Goal: Information Seeking & Learning: Stay updated

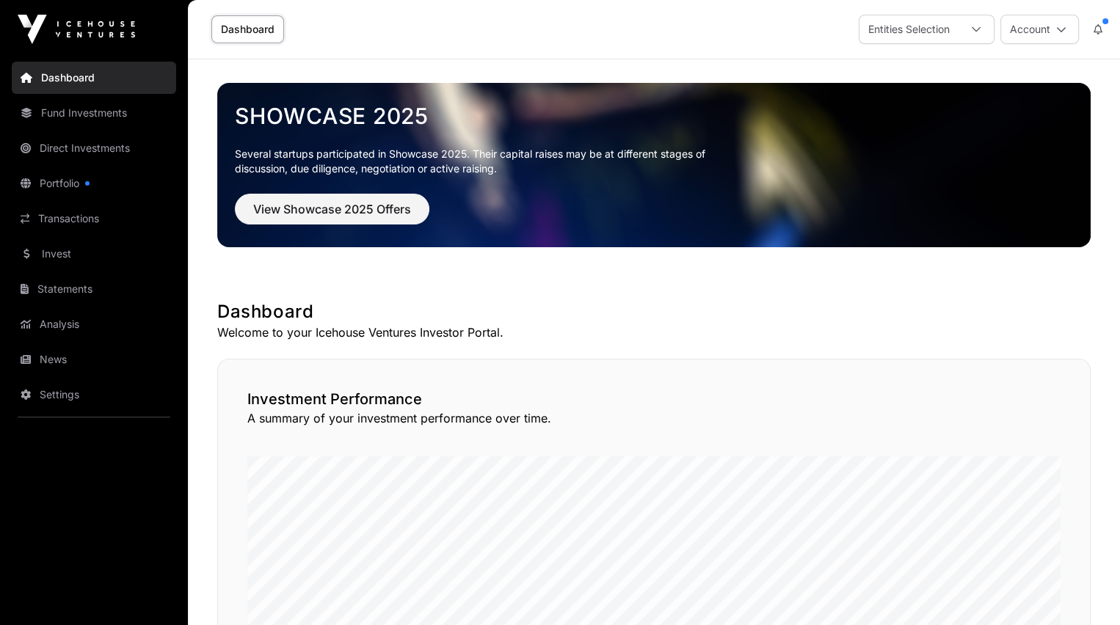
click at [40, 354] on link "News" at bounding box center [94, 359] width 164 height 32
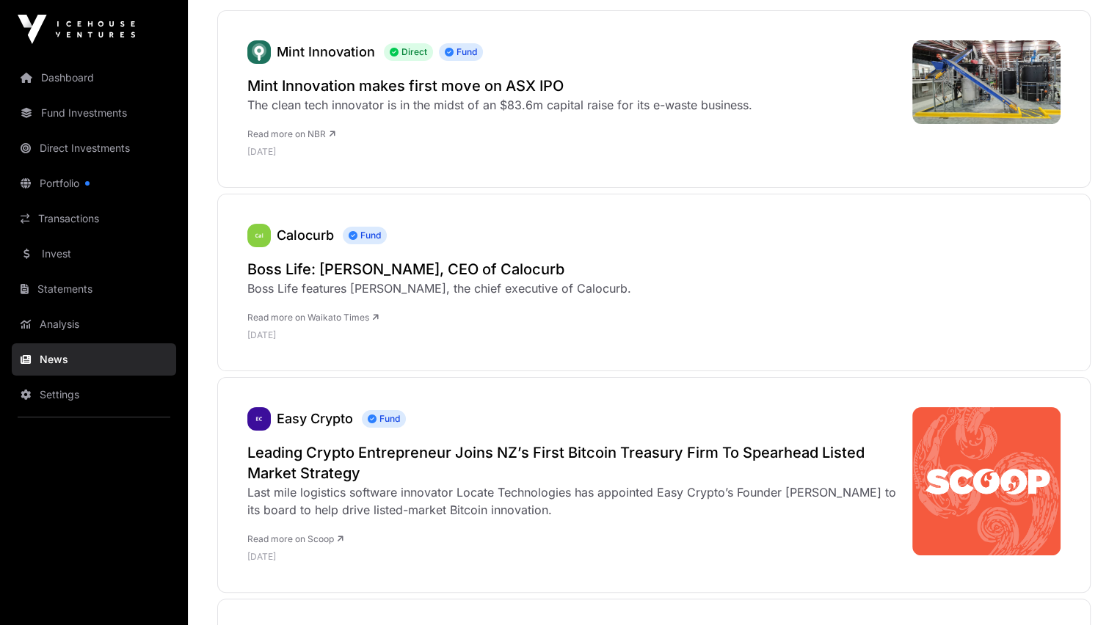
scroll to position [270, 0]
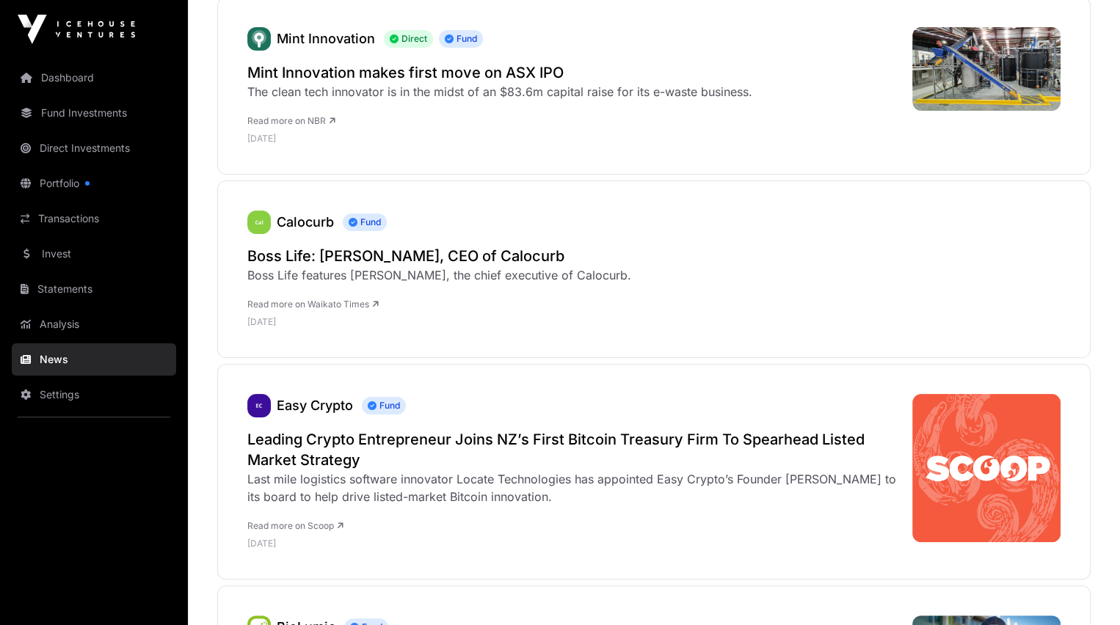
click at [302, 260] on h2 "Boss Life: [PERSON_NAME], CEO of Calocurb" at bounding box center [439, 256] width 384 height 21
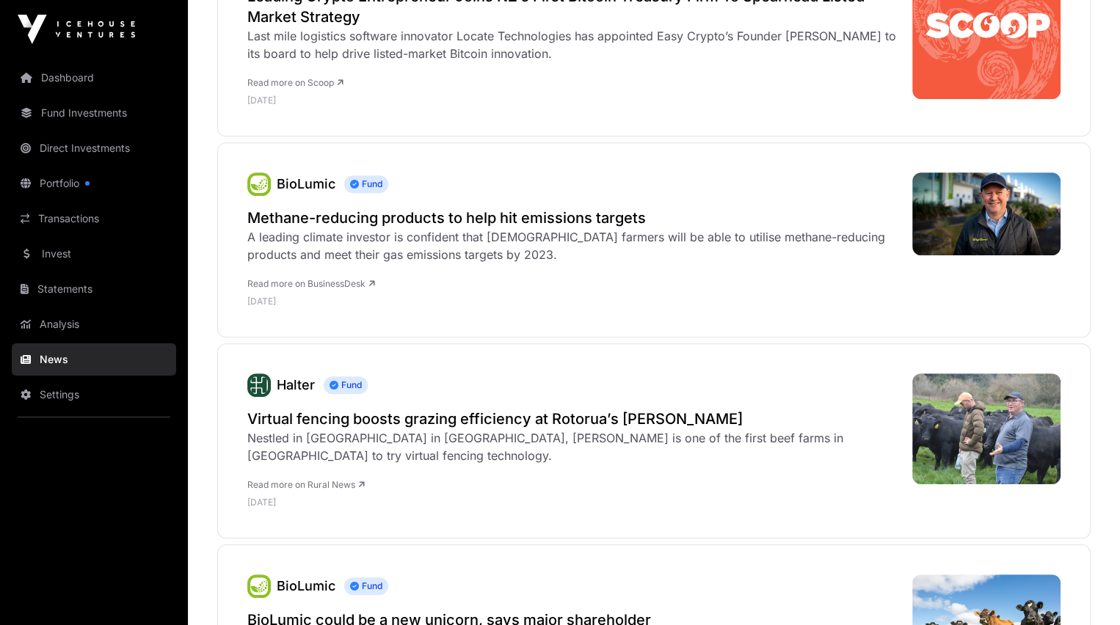
scroll to position [720, 0]
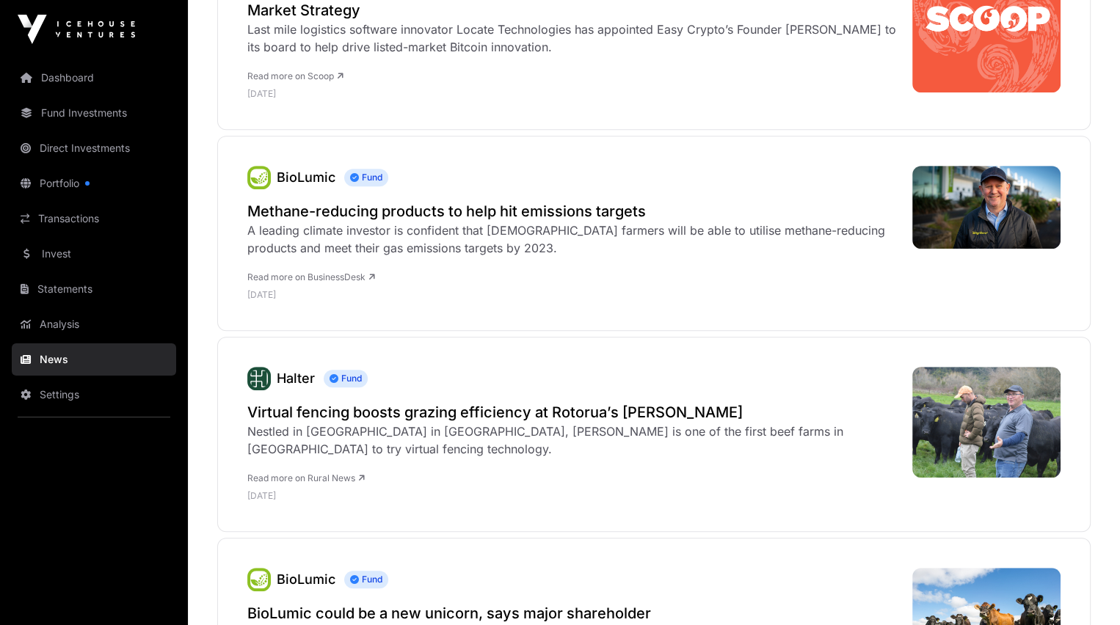
click at [289, 213] on h2 "Methane-reducing products to help hit emissions targets" at bounding box center [572, 211] width 650 height 21
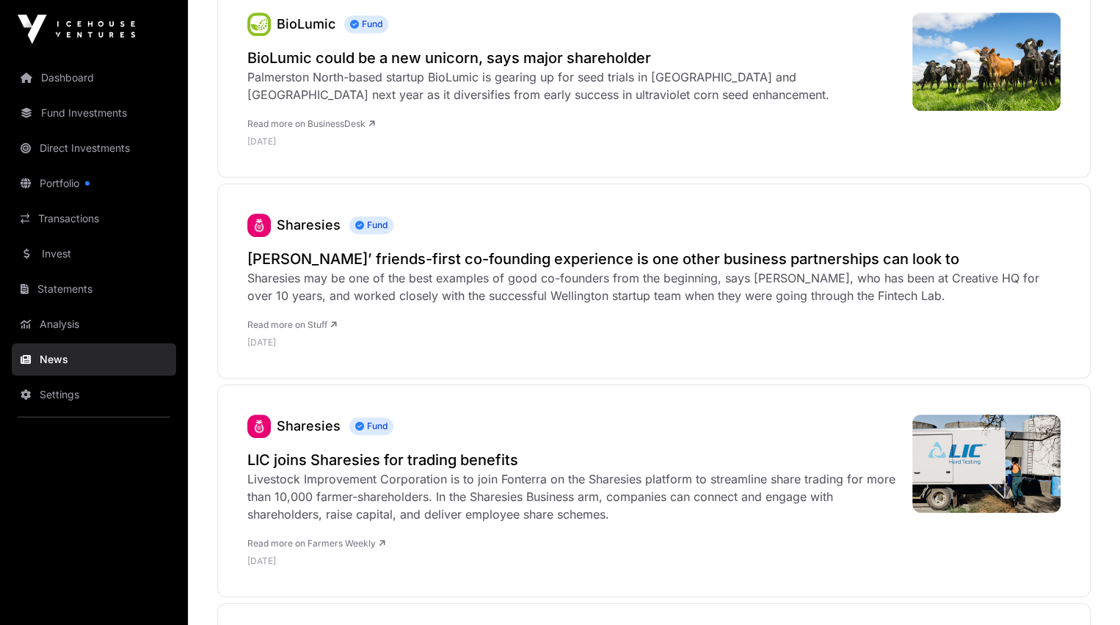
scroll to position [1268, 0]
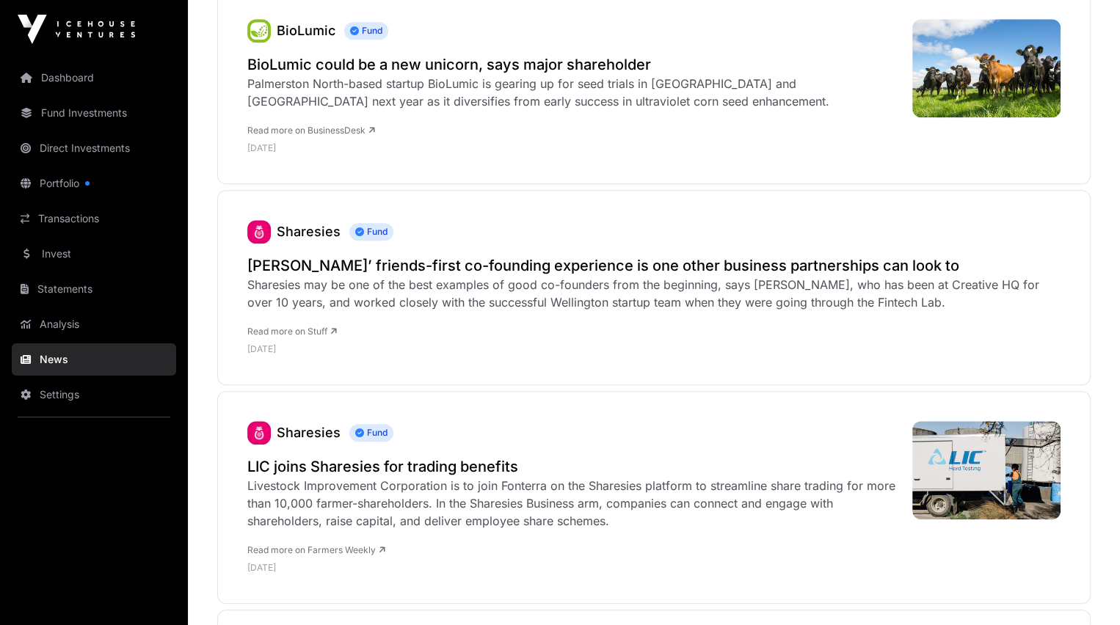
click at [299, 266] on h2 "[PERSON_NAME]’ friends-first co-founding experience is one other business partn…" at bounding box center [653, 265] width 813 height 21
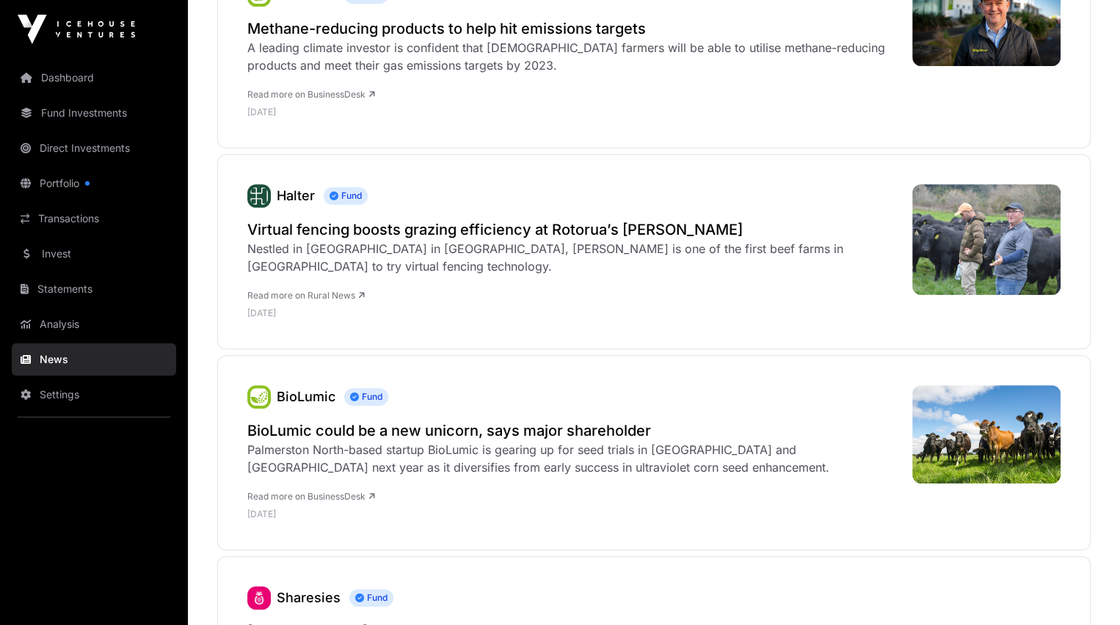
scroll to position [855, 0]
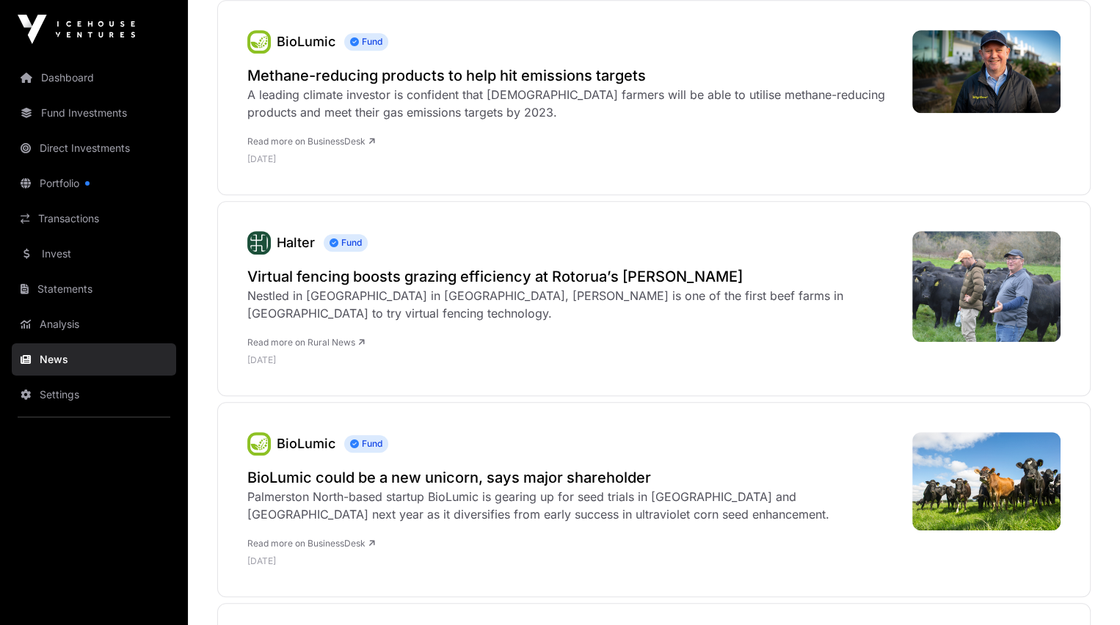
click at [52, 74] on link "Dashboard" at bounding box center [94, 78] width 164 height 32
